Goal: Task Accomplishment & Management: Manage account settings

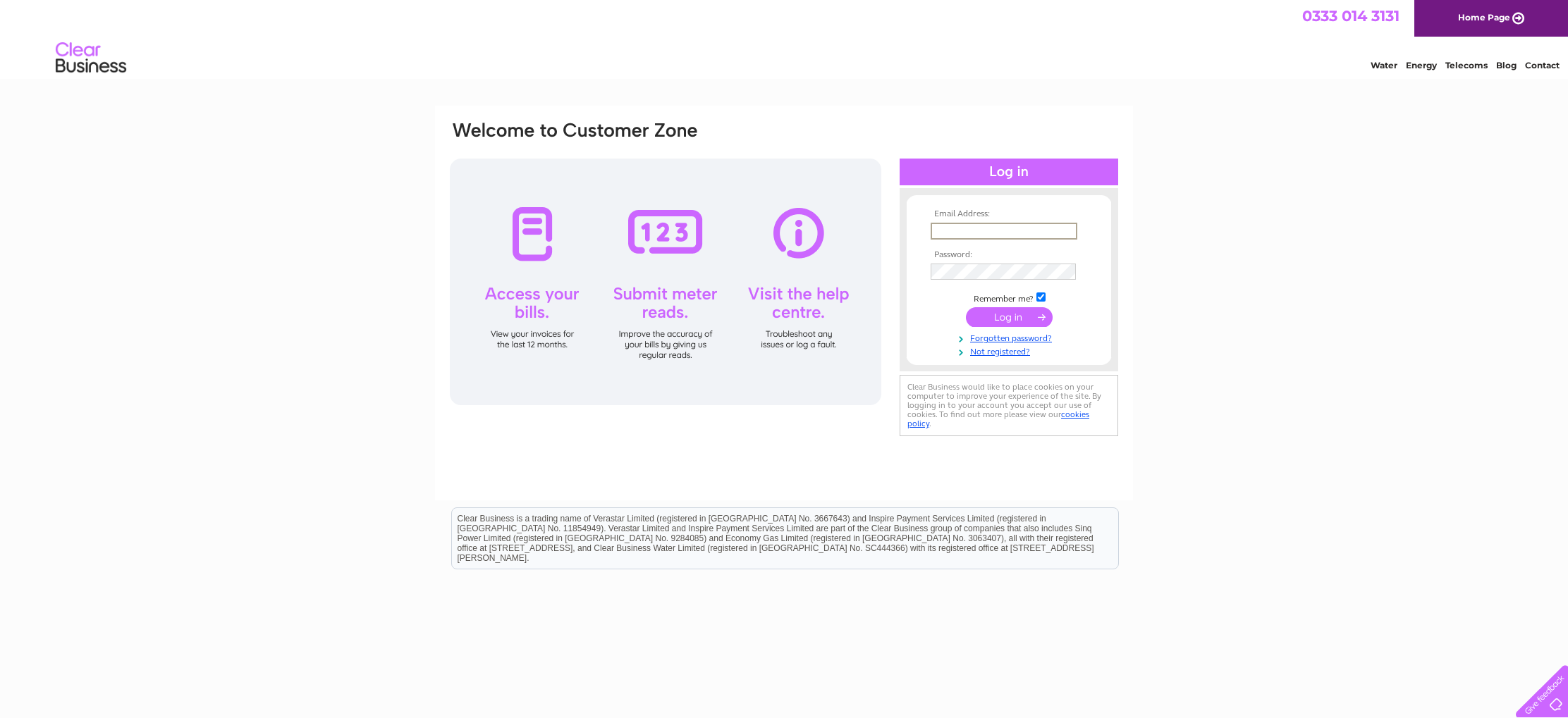
type input "[EMAIL_ADDRESS][DOMAIN_NAME]"
click at [1009, 316] on input "submit" at bounding box center [1009, 317] width 87 height 19
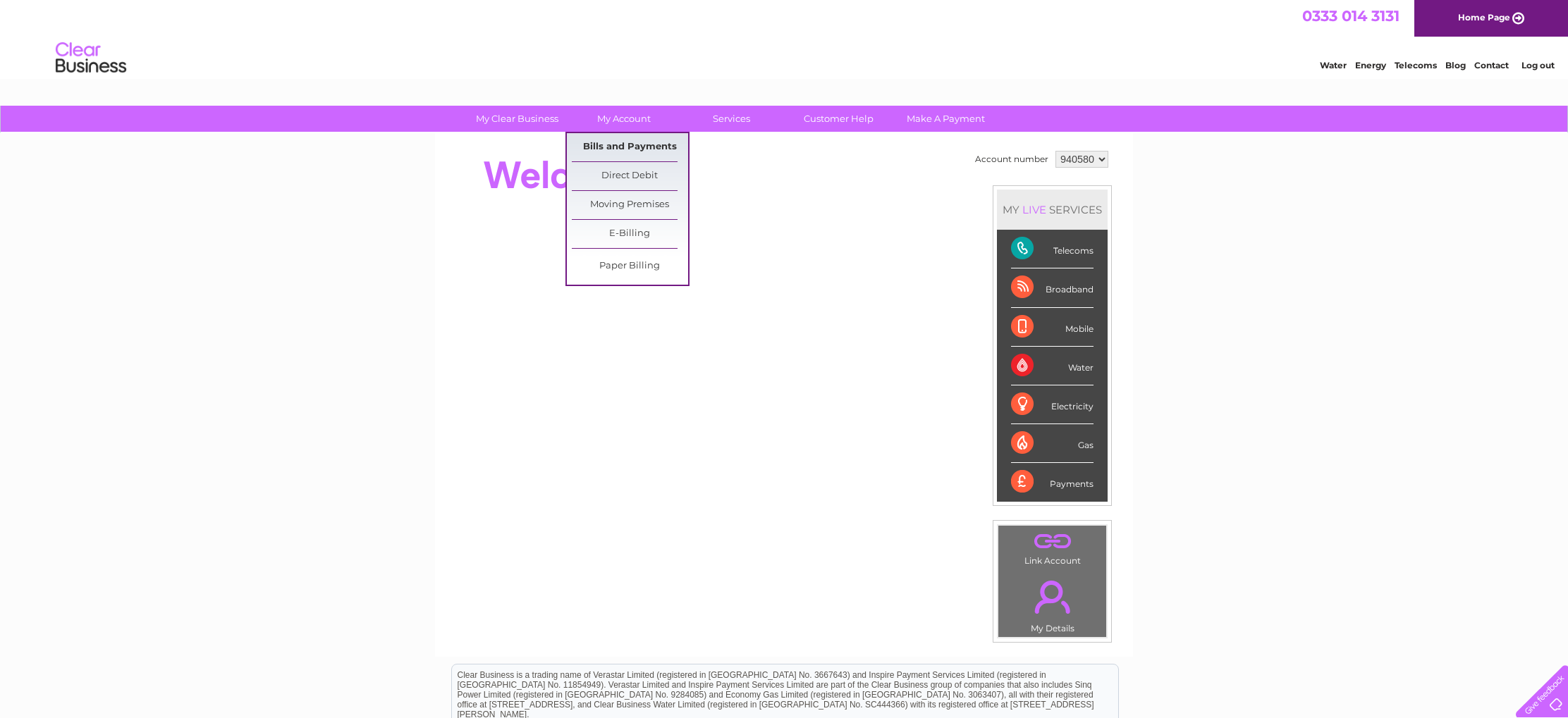
click at [641, 148] on link "Bills and Payments" at bounding box center [630, 147] width 116 height 28
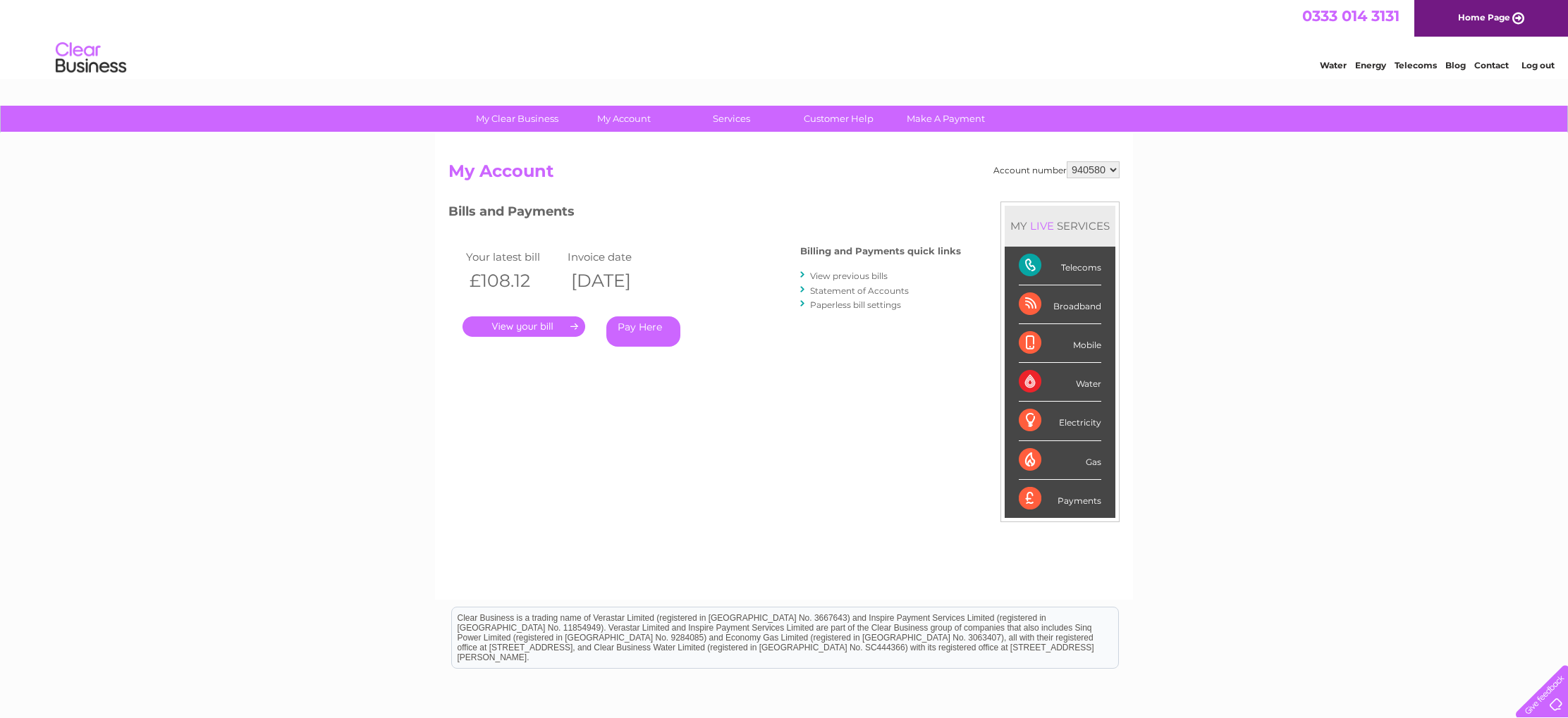
click at [531, 323] on link "." at bounding box center [524, 326] width 123 height 20
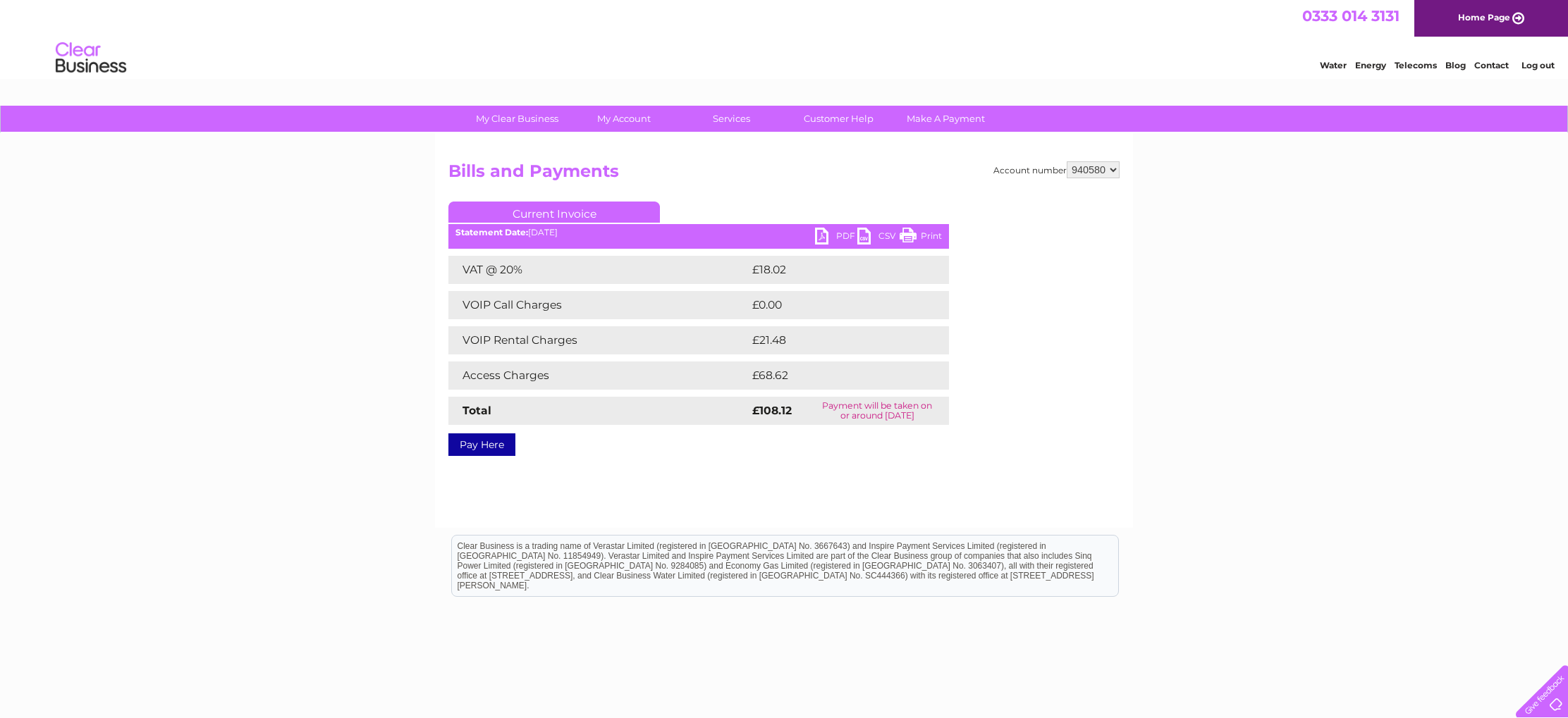
click at [835, 237] on link "PDF" at bounding box center [835, 238] width 42 height 20
click at [1536, 67] on link "Log out" at bounding box center [1538, 64] width 33 height 11
